Goal: Task Accomplishment & Management: Manage account settings

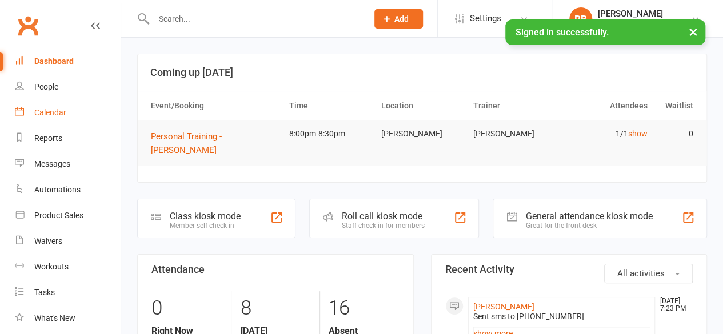
click at [26, 115] on link "Calendar" at bounding box center [68, 113] width 106 height 26
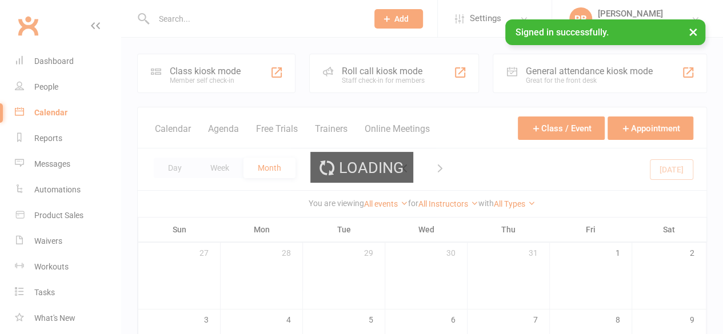
click at [691, 34] on button "×" at bounding box center [693, 31] width 21 height 25
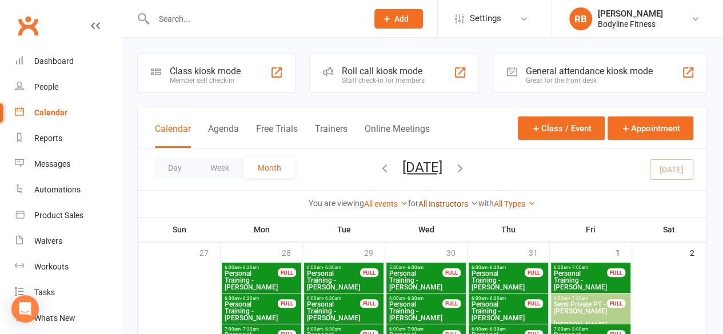
click at [457, 207] on link "All Instructors" at bounding box center [448, 203] width 60 height 9
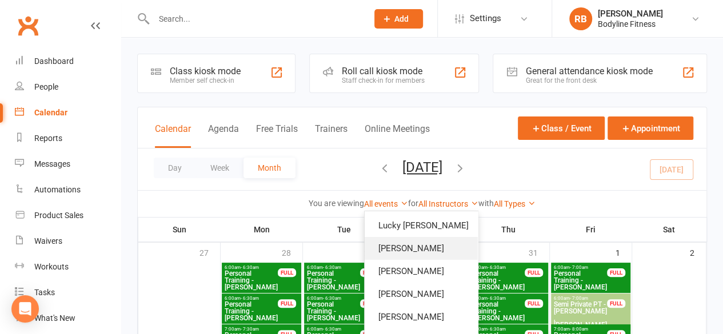
scroll to position [40, 0]
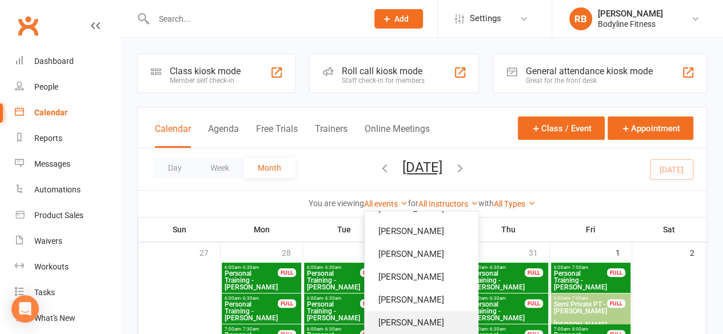
click at [428, 311] on link "[PERSON_NAME]" at bounding box center [421, 322] width 113 height 23
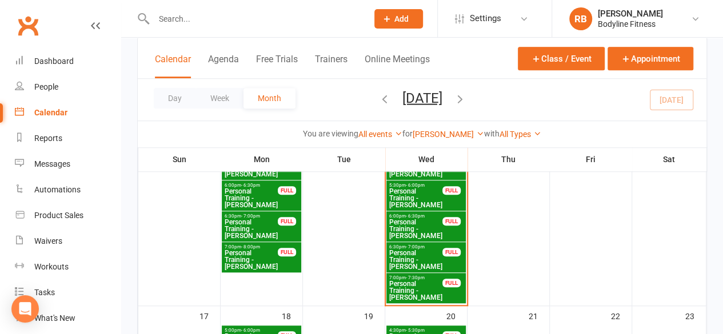
scroll to position [341, 0]
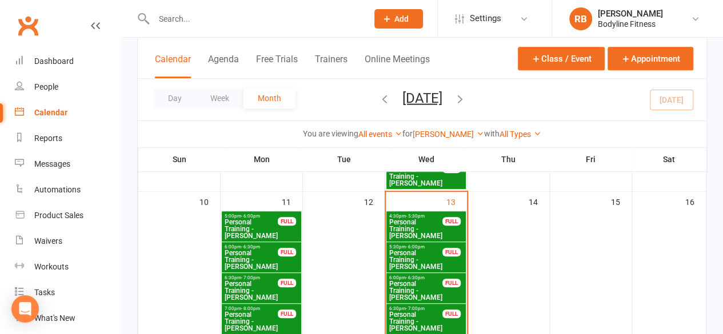
click at [414, 228] on span "Personal Training - [PERSON_NAME]" at bounding box center [416, 229] width 54 height 21
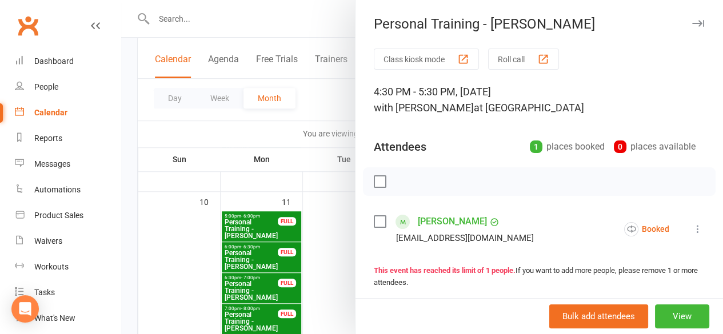
click at [376, 185] on label at bounding box center [379, 181] width 11 height 11
click at [399, 185] on icon "button" at bounding box center [405, 181] width 13 height 13
click at [303, 220] on div at bounding box center [422, 167] width 602 height 334
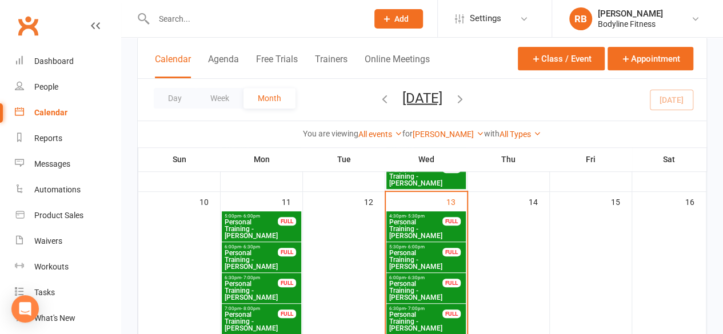
click at [411, 255] on span "Personal Training - [PERSON_NAME]" at bounding box center [416, 260] width 54 height 21
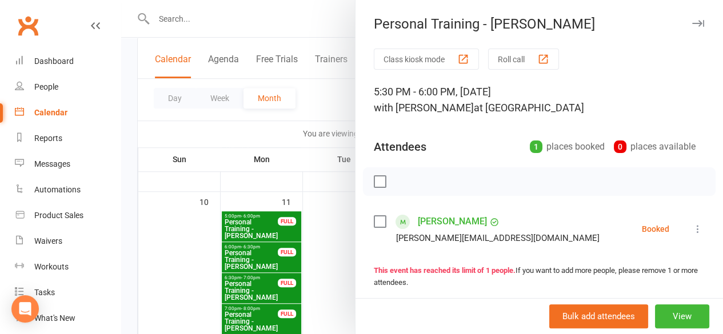
click at [374, 186] on label at bounding box center [379, 181] width 11 height 11
click at [400, 185] on icon "button" at bounding box center [405, 181] width 13 height 13
click at [355, 237] on div "Class kiosk mode Roll call 5:30 PM - 6:00 PM, [DATE] with [PERSON_NAME] at Leic…" at bounding box center [538, 250] width 367 height 402
click at [329, 228] on div at bounding box center [422, 167] width 602 height 334
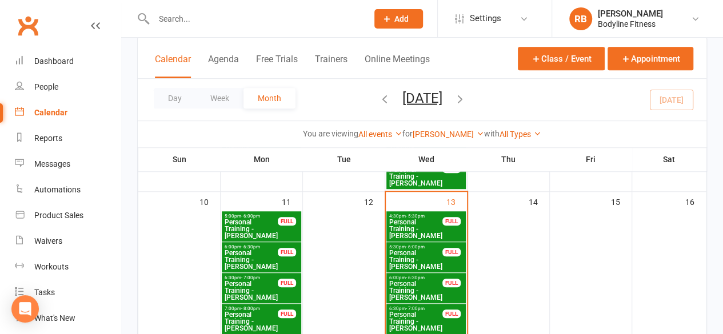
click at [407, 282] on span "Personal Training - [PERSON_NAME]" at bounding box center [416, 291] width 54 height 21
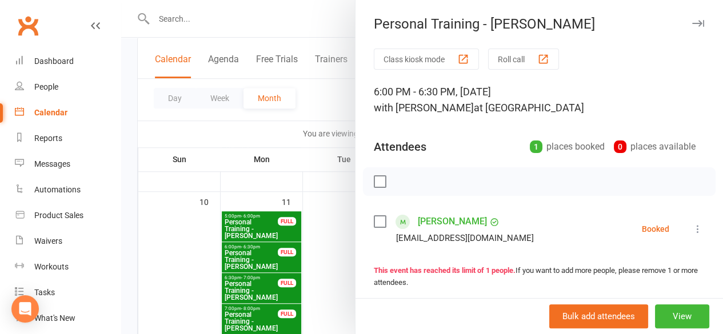
click at [372, 191] on div at bounding box center [539, 181] width 353 height 29
click at [365, 174] on div at bounding box center [539, 181] width 353 height 29
click at [374, 176] on label at bounding box center [379, 181] width 11 height 11
click at [399, 180] on icon "button" at bounding box center [405, 181] width 13 height 13
click at [297, 258] on div at bounding box center [422, 167] width 602 height 334
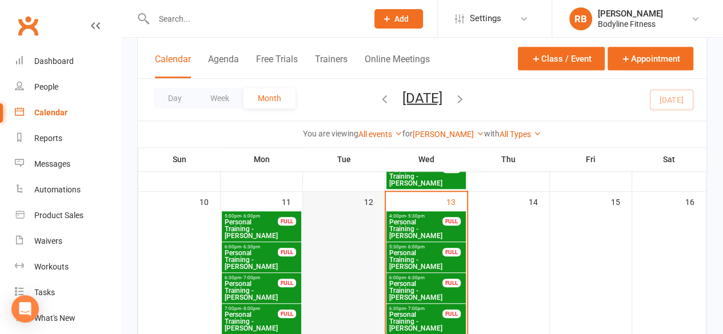
scroll to position [403, 0]
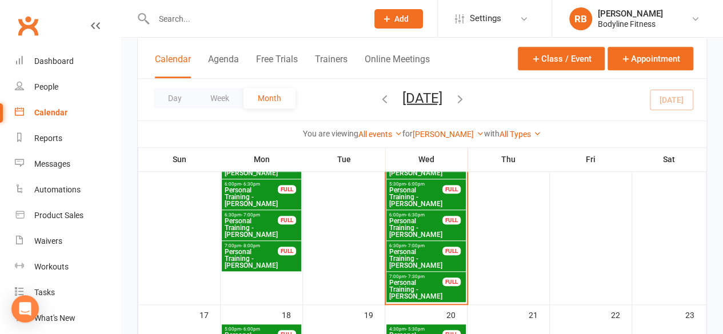
click at [418, 259] on span "Personal Training - [PERSON_NAME]" at bounding box center [416, 259] width 54 height 21
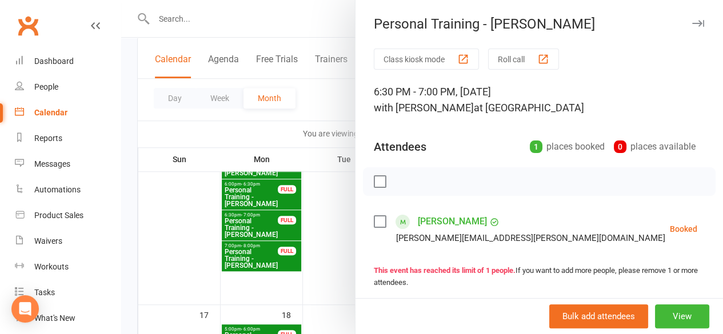
click at [374, 182] on label at bounding box center [379, 181] width 11 height 11
click at [399, 179] on icon "button" at bounding box center [405, 181] width 13 height 13
click at [334, 210] on div at bounding box center [422, 167] width 602 height 334
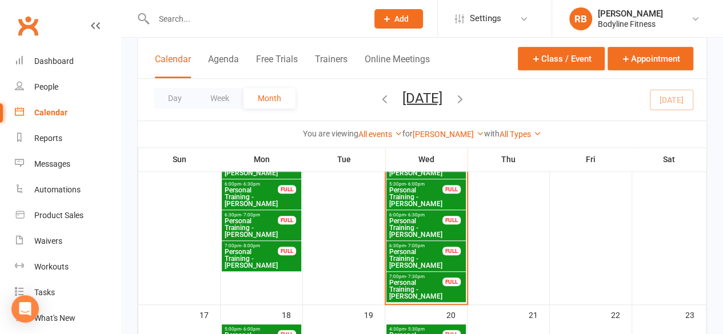
click at [402, 284] on span "Personal Training - [PERSON_NAME]" at bounding box center [416, 289] width 54 height 21
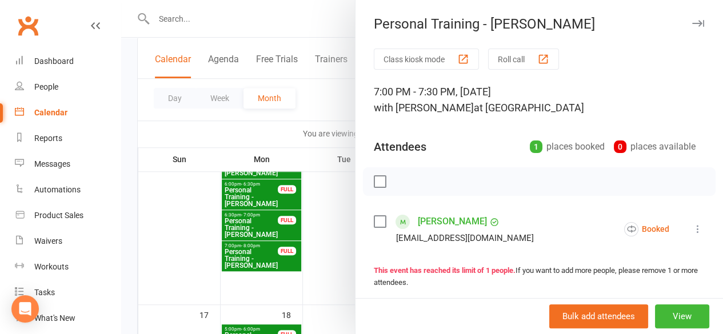
click at [374, 185] on label at bounding box center [379, 181] width 11 height 11
click at [399, 185] on icon "button" at bounding box center [405, 181] width 13 height 13
click at [303, 248] on div at bounding box center [422, 167] width 602 height 334
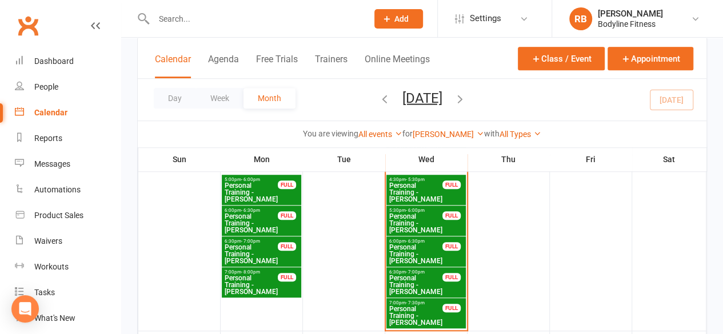
scroll to position [351, 0]
